Goal: Find specific page/section: Find specific page/section

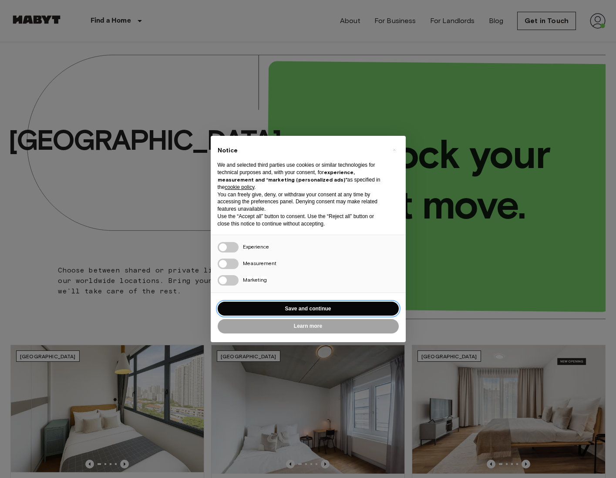
click at [316, 311] on button "Save and continue" at bounding box center [308, 309] width 181 height 14
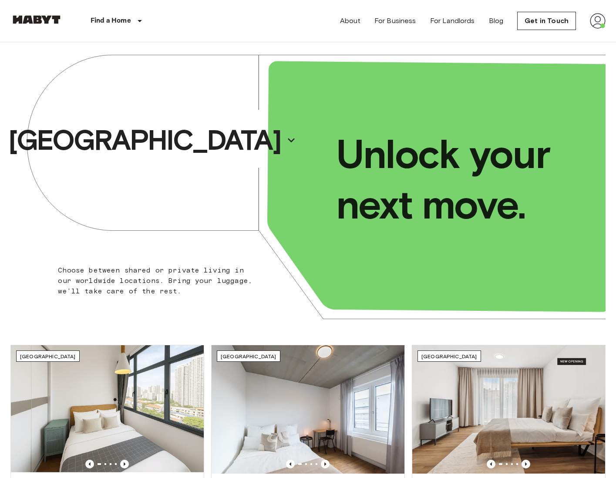
click at [601, 27] on img at bounding box center [598, 21] width 16 height 16
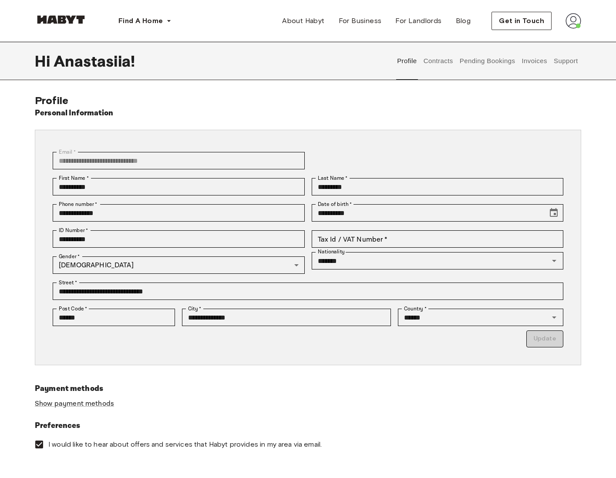
click at [436, 64] on button "Contracts" at bounding box center [438, 61] width 32 height 38
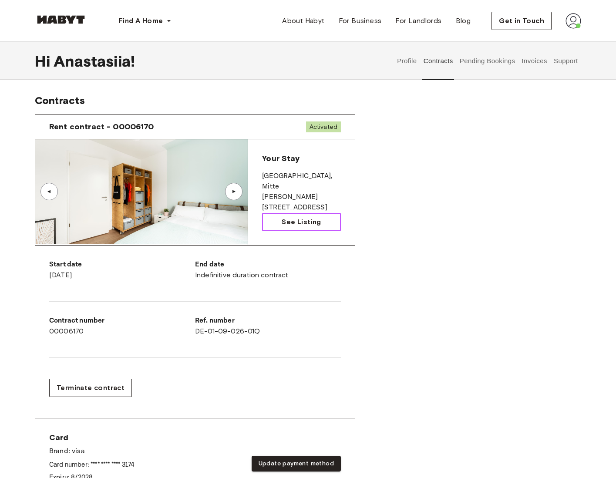
click at [294, 219] on span "See Listing" at bounding box center [301, 222] width 39 height 10
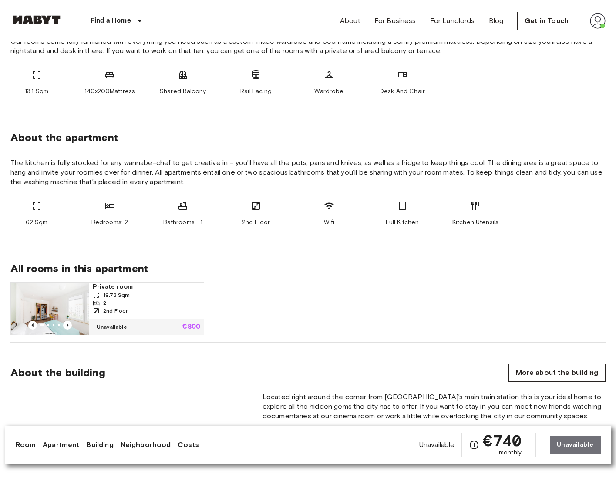
scroll to position [353, 0]
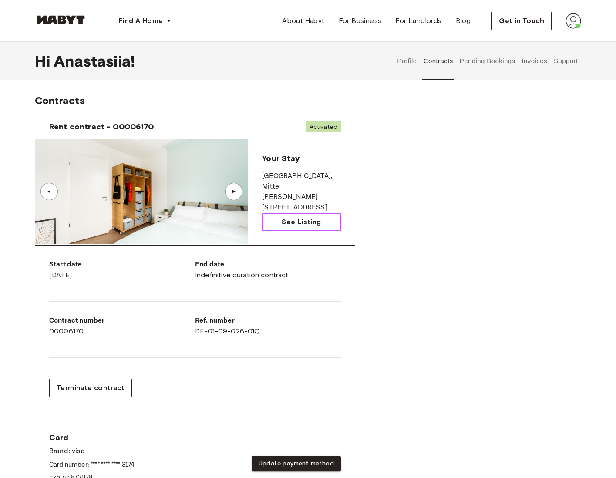
click at [291, 229] on link "See Listing" at bounding box center [301, 222] width 79 height 18
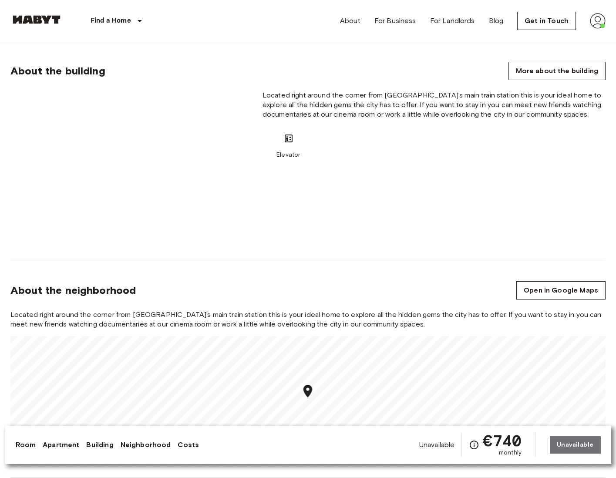
scroll to position [659, 0]
